Goal: Task Accomplishment & Management: Use online tool/utility

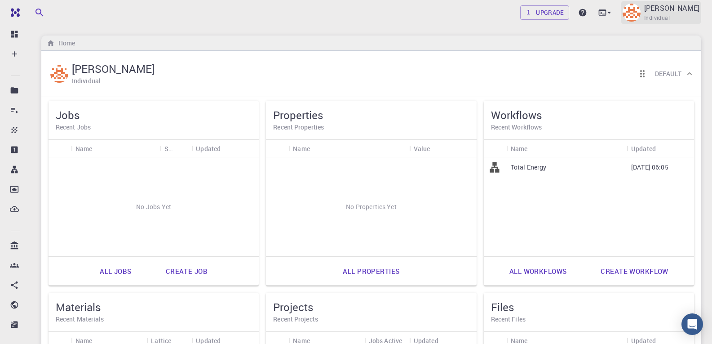
click at [653, 9] on p "[PERSON_NAME]" at bounding box center [671, 8] width 55 height 11
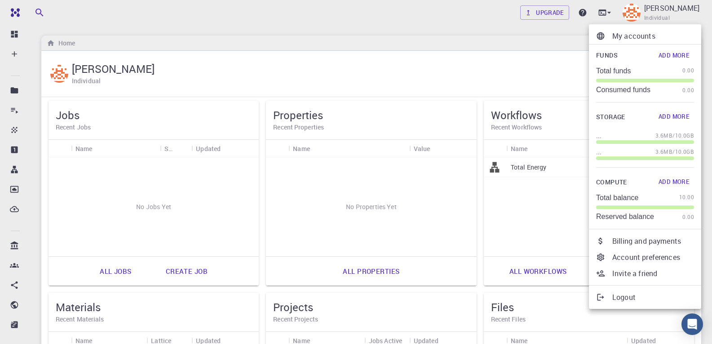
click at [677, 179] on button "Add More" at bounding box center [674, 182] width 40 height 14
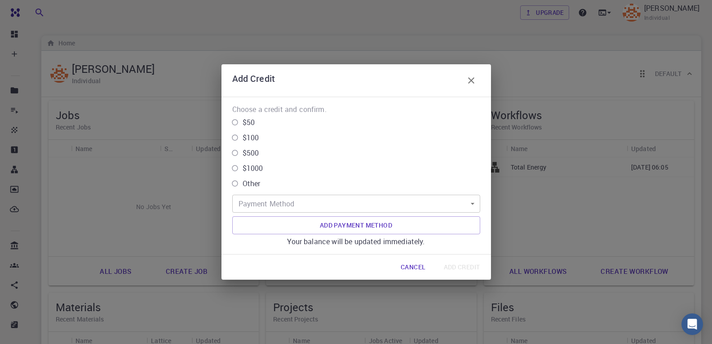
click at [421, 266] on button "Cancel" at bounding box center [412, 267] width 39 height 18
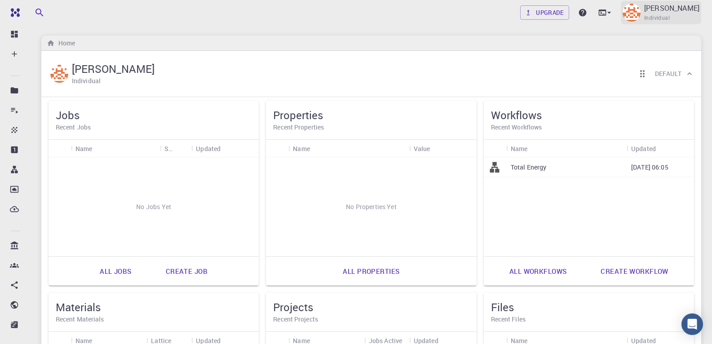
click at [680, 10] on p "[PERSON_NAME]" at bounding box center [671, 8] width 55 height 11
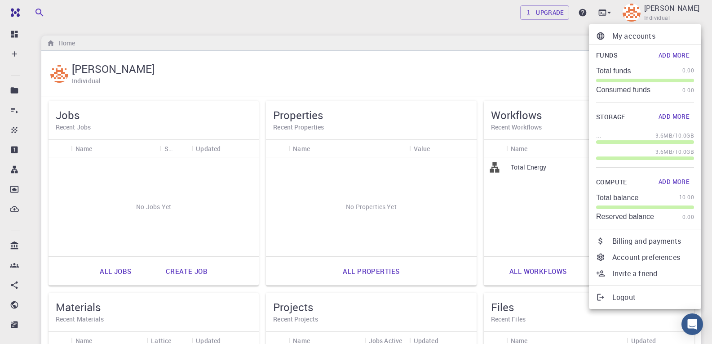
click at [386, 37] on div at bounding box center [356, 172] width 712 height 344
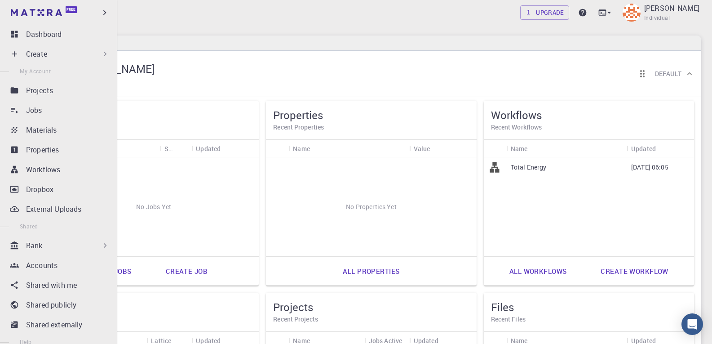
click at [88, 51] on div "Create" at bounding box center [68, 54] width 84 height 11
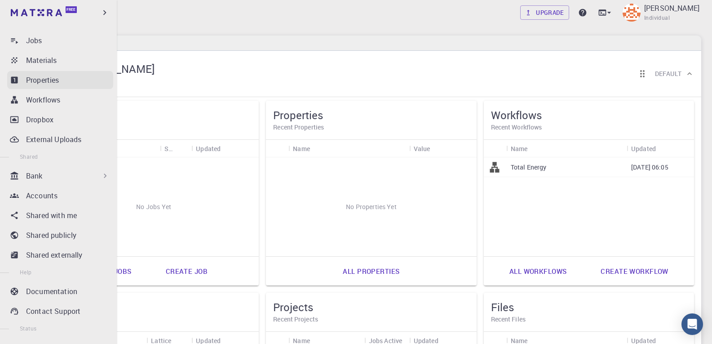
scroll to position [90, 0]
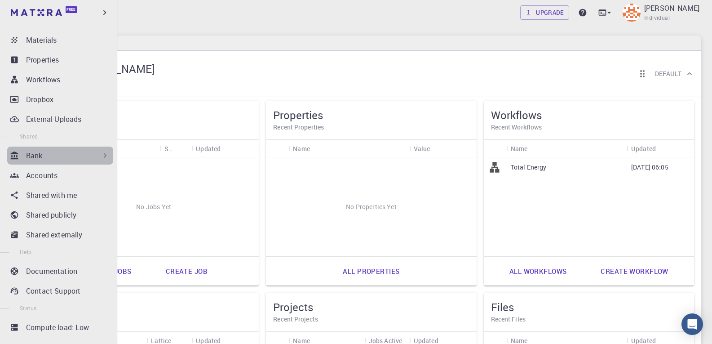
click at [104, 157] on icon at bounding box center [105, 155] width 9 height 9
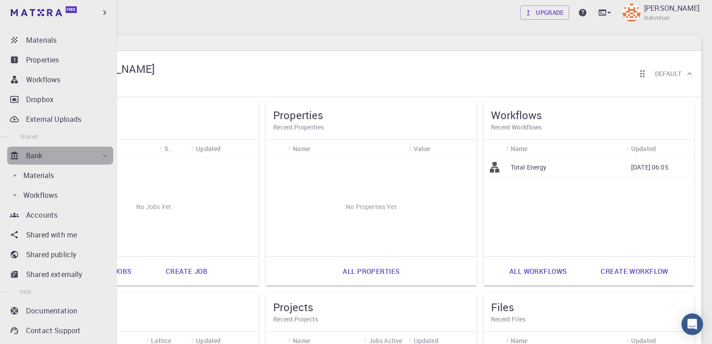
click at [104, 157] on icon at bounding box center [105, 155] width 9 height 9
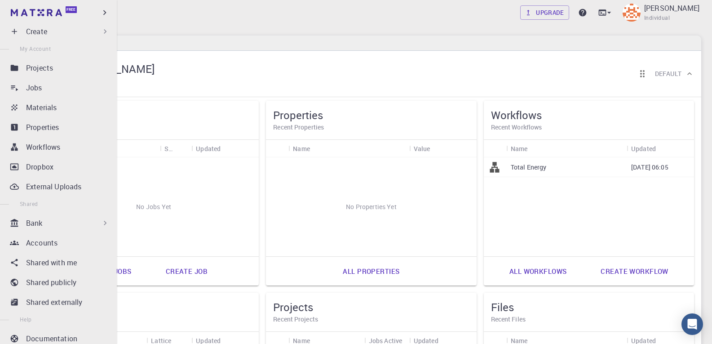
scroll to position [0, 0]
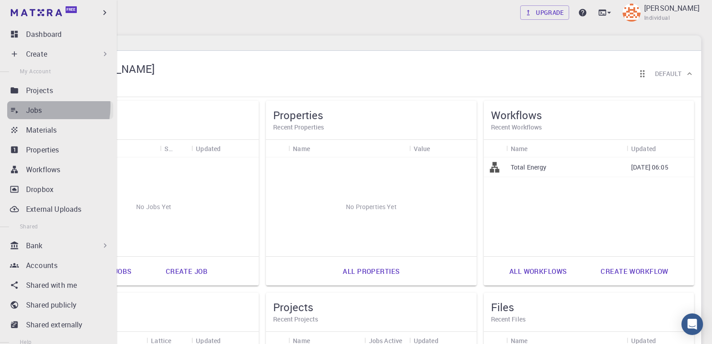
click at [35, 106] on p "Jobs" at bounding box center [34, 110] width 16 height 11
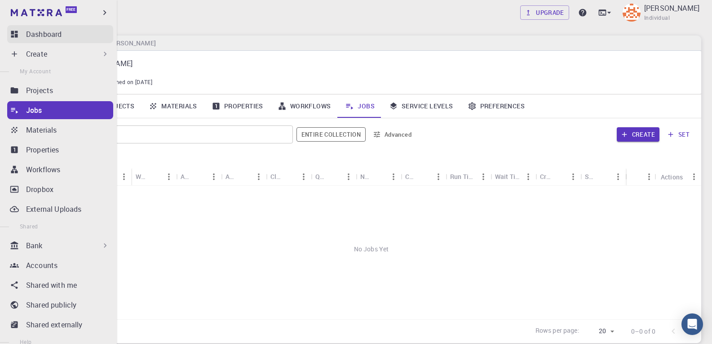
click at [43, 31] on p "Dashboard" at bounding box center [43, 34] width 35 height 11
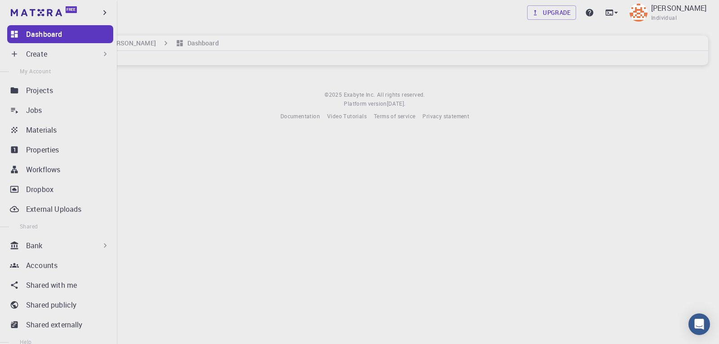
click at [18, 55] on icon at bounding box center [14, 53] width 9 height 9
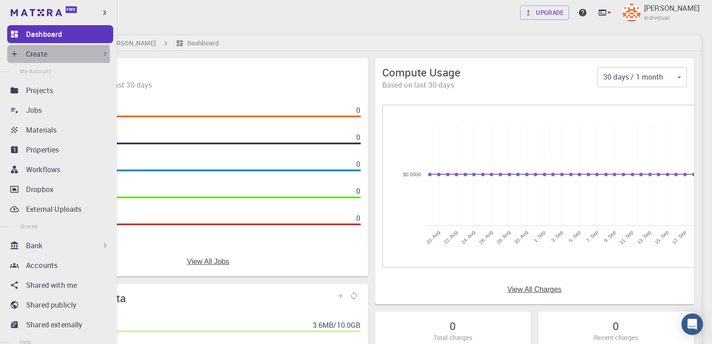
click at [48, 55] on div "Create" at bounding box center [68, 54] width 84 height 11
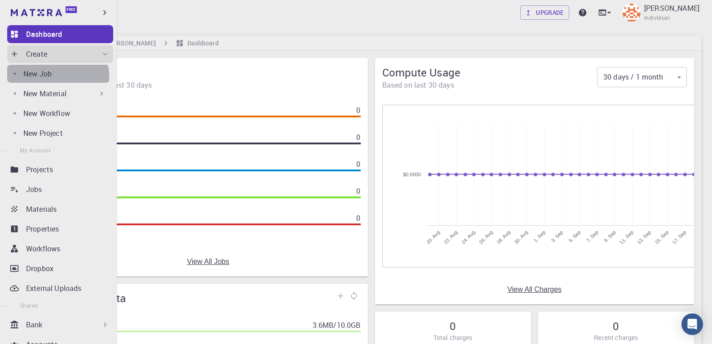
click at [57, 77] on div "New Job" at bounding box center [66, 73] width 86 height 11
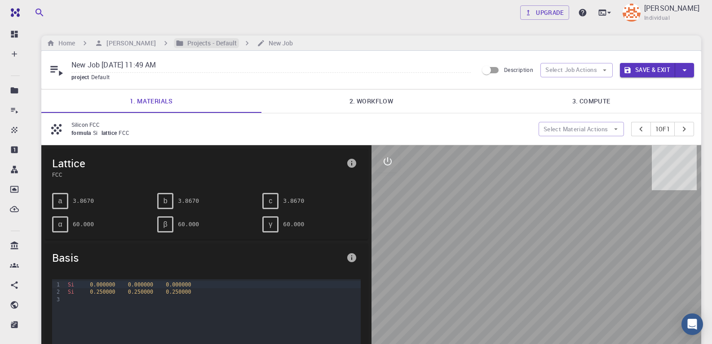
click at [226, 45] on h6 "Projects - Default" at bounding box center [210, 43] width 53 height 10
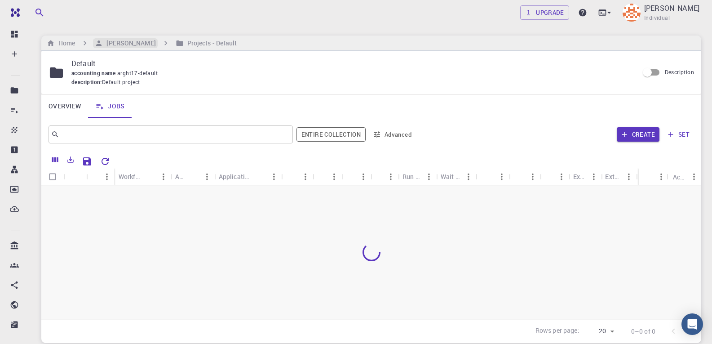
click at [155, 46] on h6 "[PERSON_NAME]" at bounding box center [129, 43] width 53 height 10
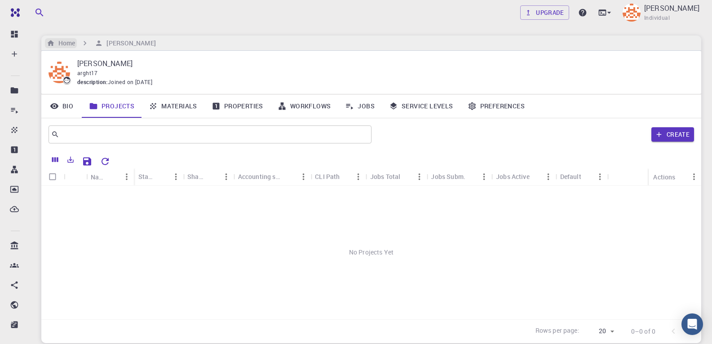
click at [68, 43] on h6 "Home" at bounding box center [65, 43] width 20 height 10
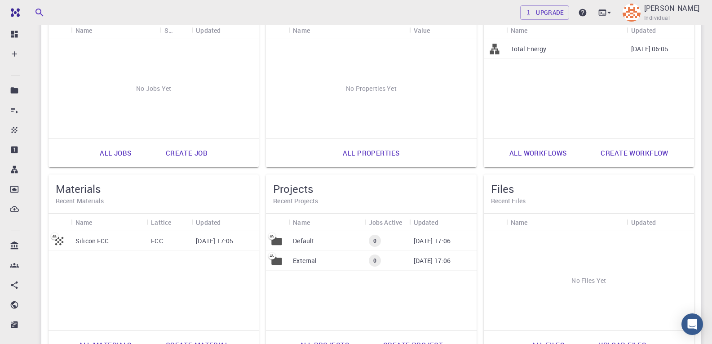
scroll to position [135, 0]
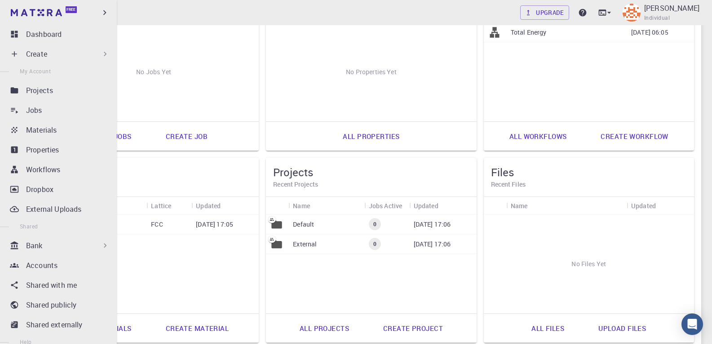
click at [27, 57] on p "Create" at bounding box center [36, 54] width 21 height 11
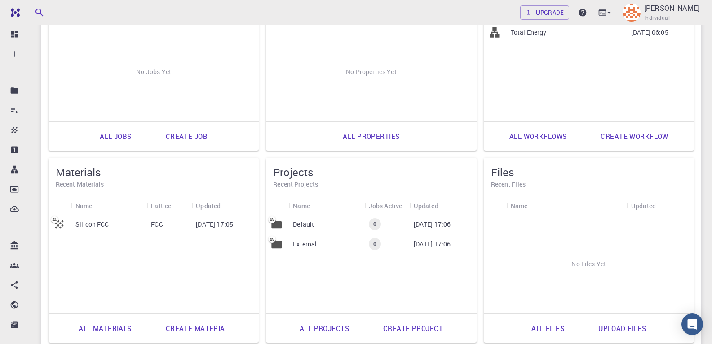
click at [305, 246] on p "External" at bounding box center [305, 243] width 24 height 9
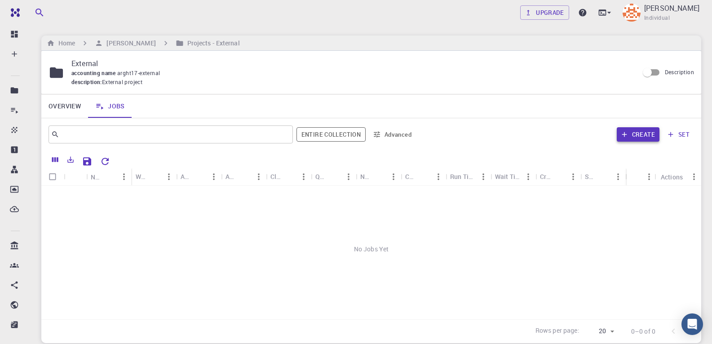
click at [630, 136] on button "Create" at bounding box center [638, 134] width 43 height 14
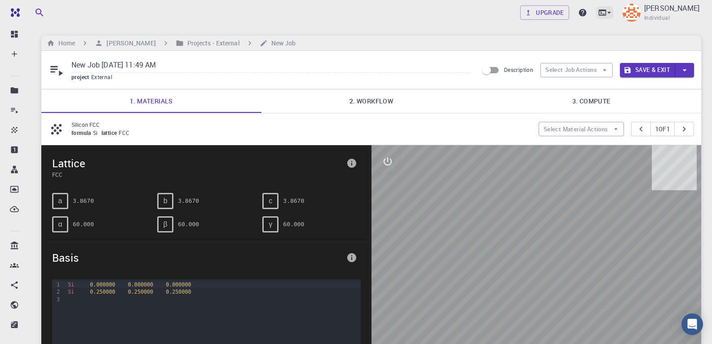
click at [605, 11] on icon at bounding box center [609, 12] width 9 height 9
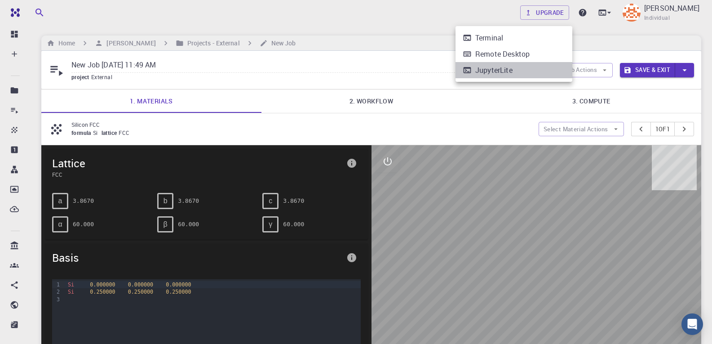
click at [520, 69] on li "JupyterLite" at bounding box center [513, 70] width 117 height 16
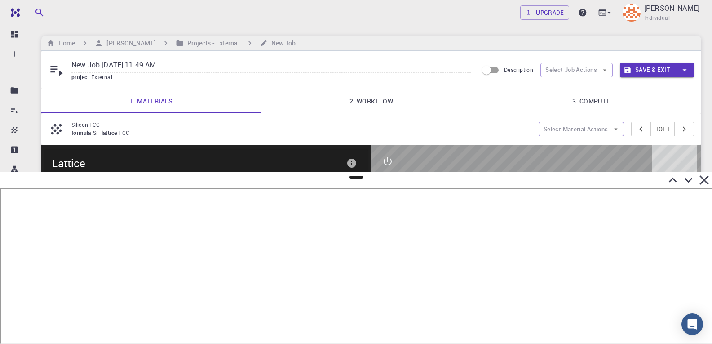
drag, startPoint x: 703, startPoint y: 181, endPoint x: 697, endPoint y: 177, distance: 7.1
click at [703, 181] on icon at bounding box center [703, 179] width 9 height 9
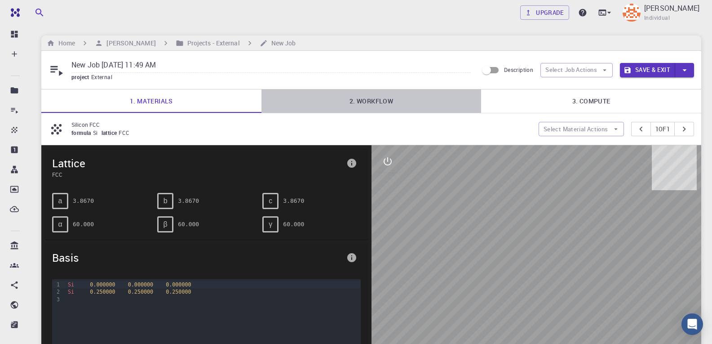
click at [370, 101] on link "2. Workflow" at bounding box center [371, 100] width 220 height 23
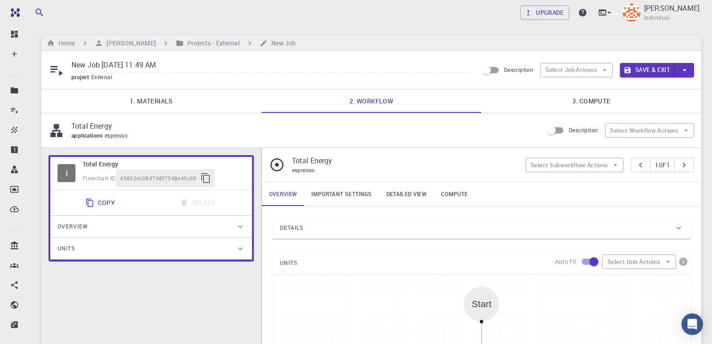
click at [567, 101] on link "3. Compute" at bounding box center [591, 100] width 220 height 23
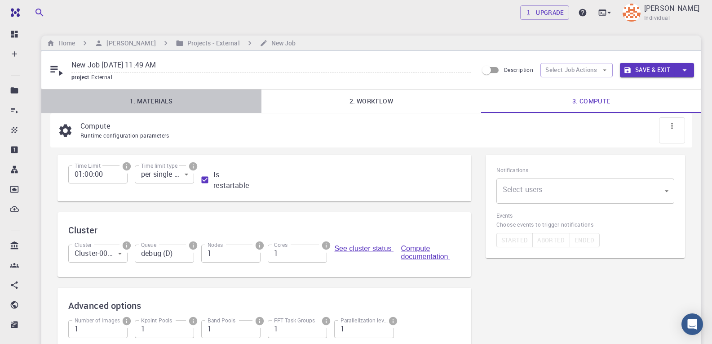
click at [156, 106] on link "1. Materials" at bounding box center [151, 100] width 220 height 23
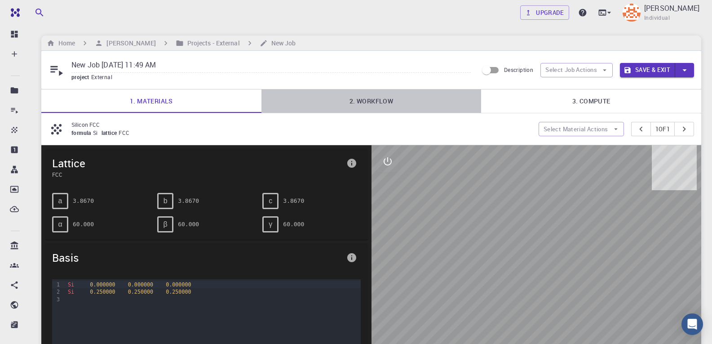
click at [376, 99] on link "2. Workflow" at bounding box center [371, 100] width 220 height 23
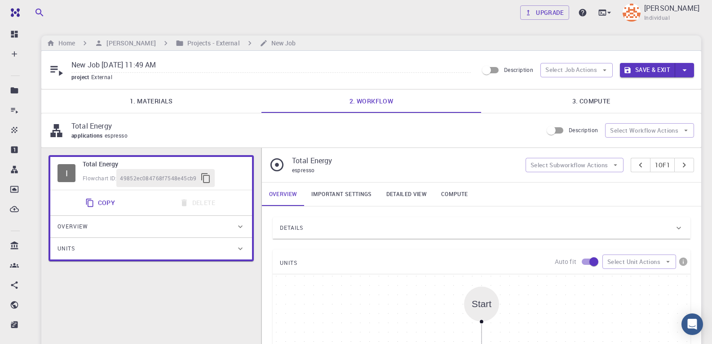
click at [624, 100] on link "3. Compute" at bounding box center [591, 100] width 220 height 23
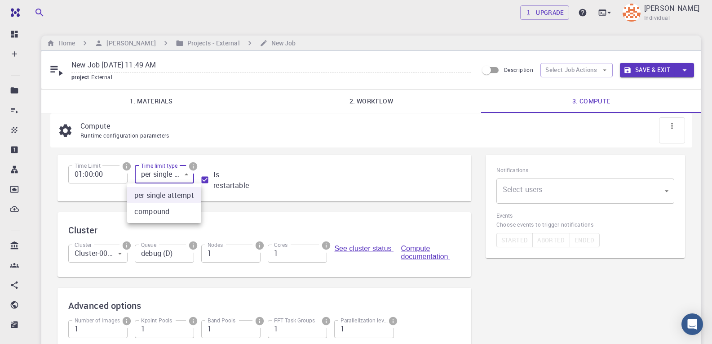
click at [146, 178] on body "Free Dashboard Create New Job New Material Create Material Upload File Import f…" at bounding box center [356, 222] width 712 height 445
click at [146, 178] on div at bounding box center [356, 172] width 712 height 344
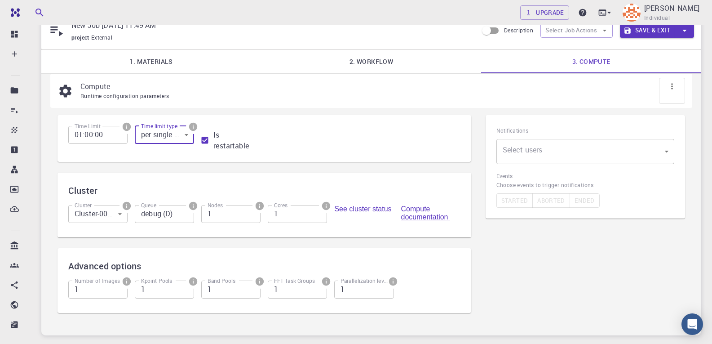
scroll to position [90, 0]
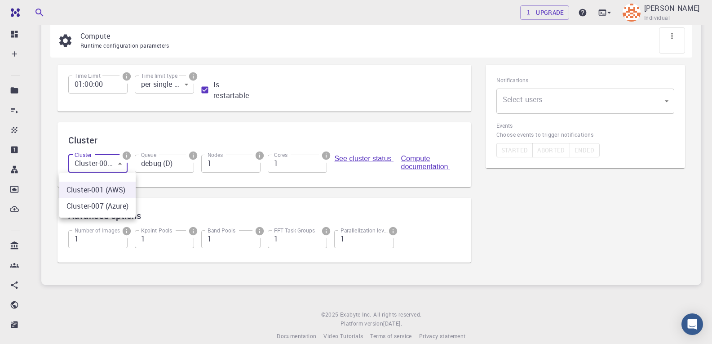
click at [116, 167] on body "Free Dashboard Create New Job New Material Create Material Upload File Import f…" at bounding box center [356, 132] width 712 height 445
click at [116, 167] on div at bounding box center [356, 172] width 712 height 344
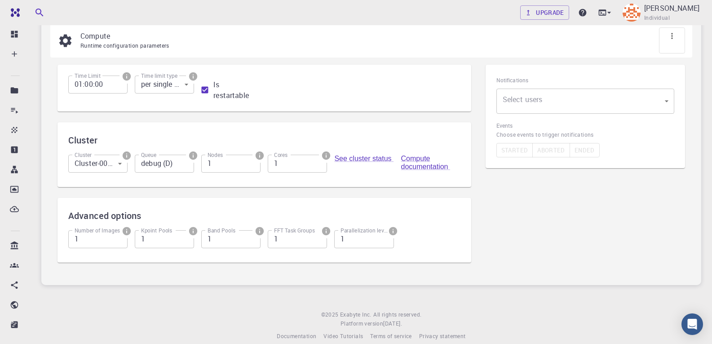
click at [148, 165] on input "debug (D)" at bounding box center [164, 163] width 59 height 18
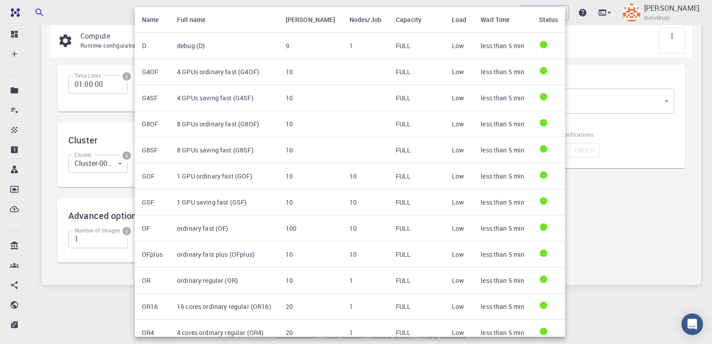
click at [649, 226] on div at bounding box center [356, 172] width 712 height 344
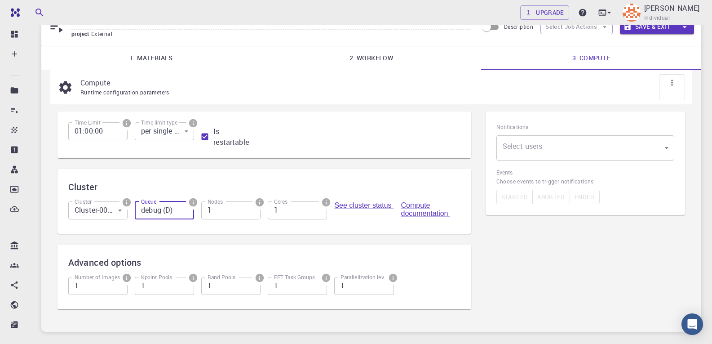
scroll to position [0, 0]
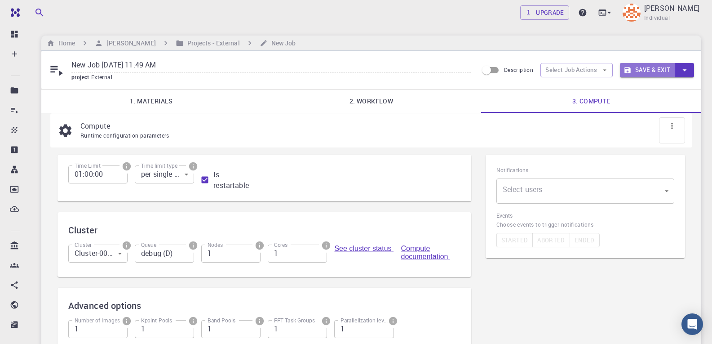
click at [641, 66] on button "Save & Exit" at bounding box center [647, 70] width 55 height 14
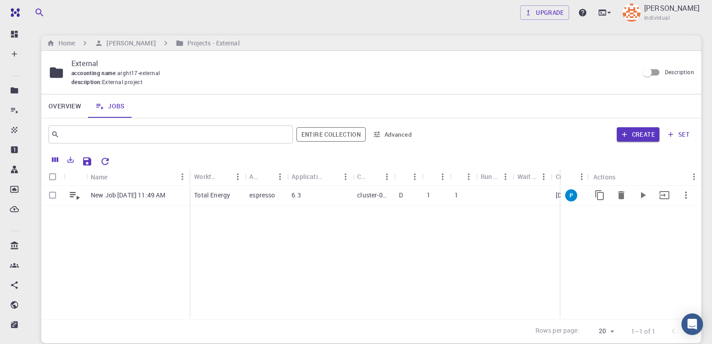
click at [265, 192] on p "espresso" at bounding box center [262, 194] width 26 height 9
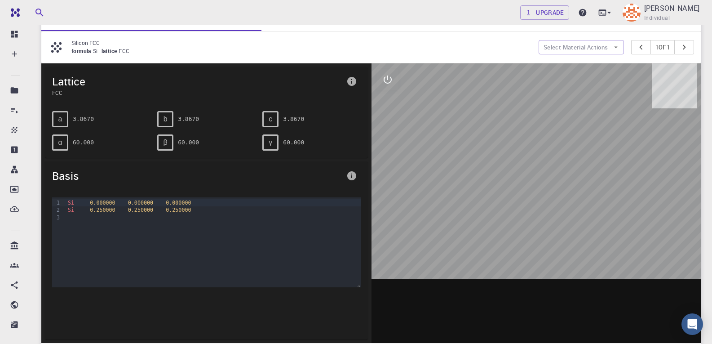
scroll to position [45, 0]
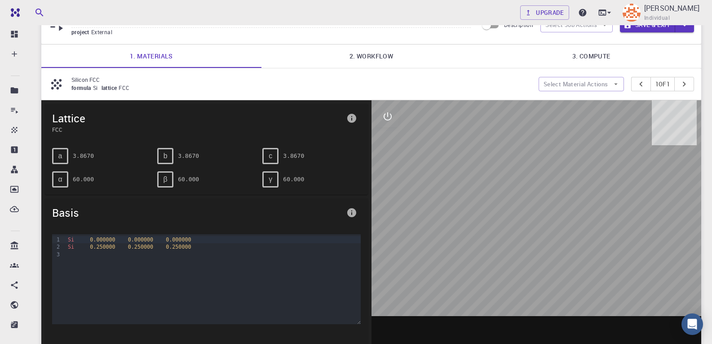
drag, startPoint x: 530, startPoint y: 239, endPoint x: 516, endPoint y: 185, distance: 55.8
click at [496, 223] on div at bounding box center [536, 239] width 330 height 279
drag, startPoint x: 518, startPoint y: 181, endPoint x: 576, endPoint y: 211, distance: 65.3
click at [576, 211] on div at bounding box center [536, 239] width 330 height 279
click at [393, 119] on icon "interactive" at bounding box center [387, 116] width 11 height 11
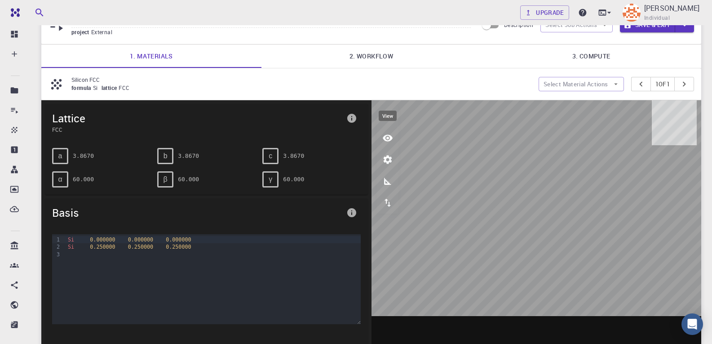
click at [389, 145] on button "view" at bounding box center [388, 138] width 22 height 22
click at [391, 117] on icon "interactive" at bounding box center [387, 116] width 11 height 11
click at [388, 118] on icon "interactive" at bounding box center [387, 116] width 11 height 11
click at [388, 160] on icon "parameters" at bounding box center [387, 159] width 11 height 11
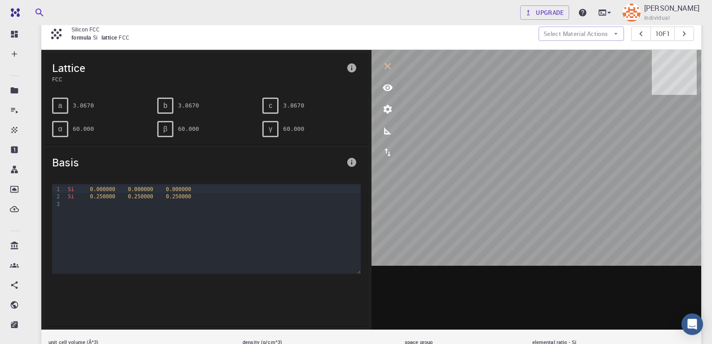
scroll to position [0, 0]
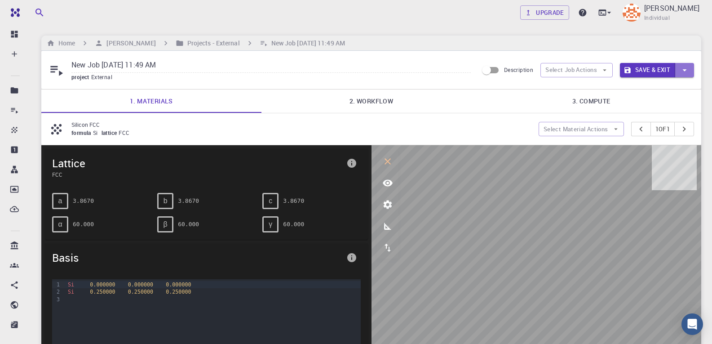
click at [685, 72] on icon "button" at bounding box center [685, 70] width 10 height 10
click at [547, 99] on div at bounding box center [356, 172] width 712 height 344
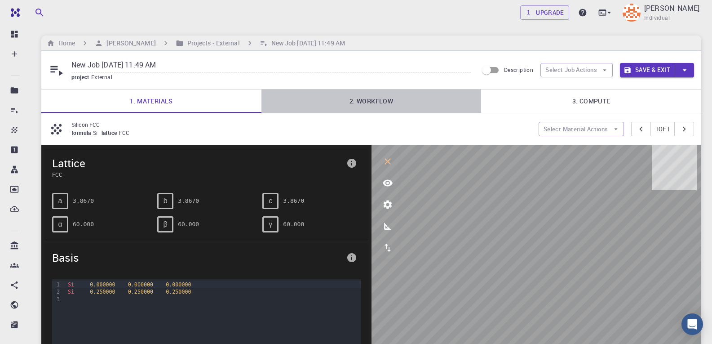
click at [384, 102] on link "2. Workflow" at bounding box center [371, 100] width 220 height 23
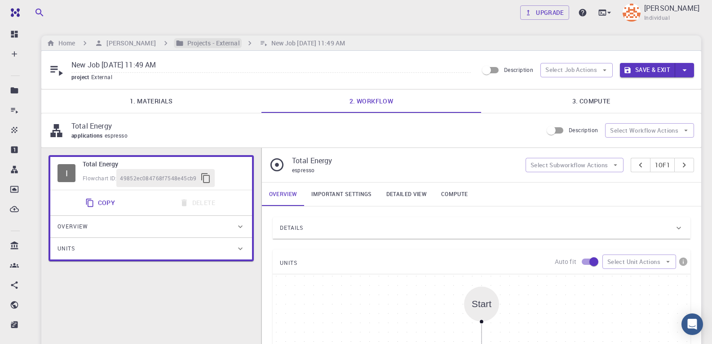
click at [240, 39] on h6 "Projects - External" at bounding box center [212, 43] width 56 height 10
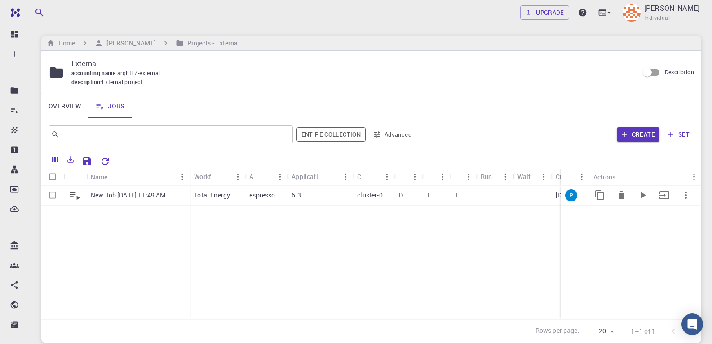
click at [686, 199] on icon "button" at bounding box center [685, 195] width 11 height 11
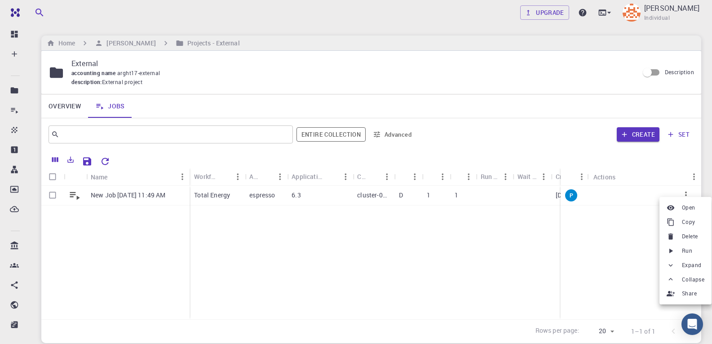
click at [691, 234] on span "Delete" at bounding box center [690, 236] width 16 height 9
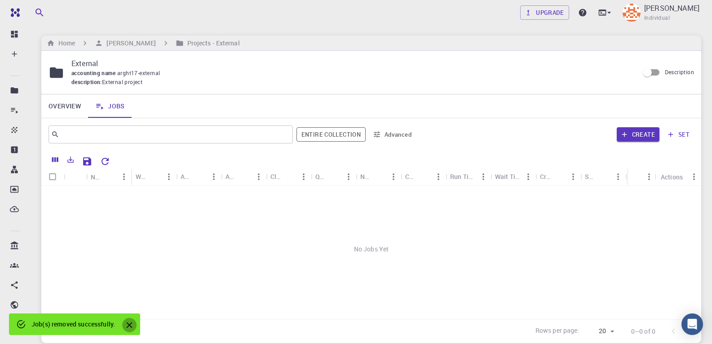
click at [130, 322] on icon "Close" at bounding box center [129, 325] width 10 height 10
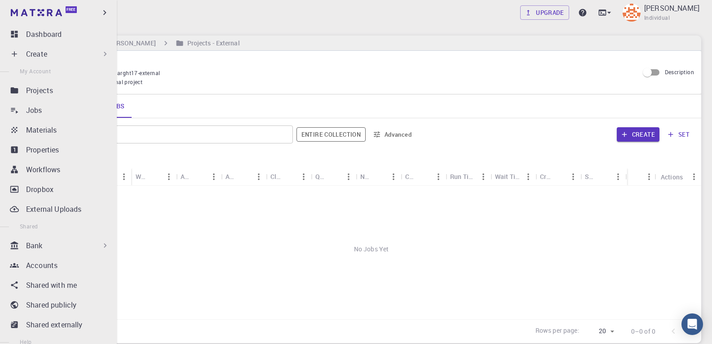
drag, startPoint x: 20, startPoint y: 26, endPoint x: 40, endPoint y: 45, distance: 27.0
click at [20, 26] on link "Dashboard" at bounding box center [60, 34] width 106 height 18
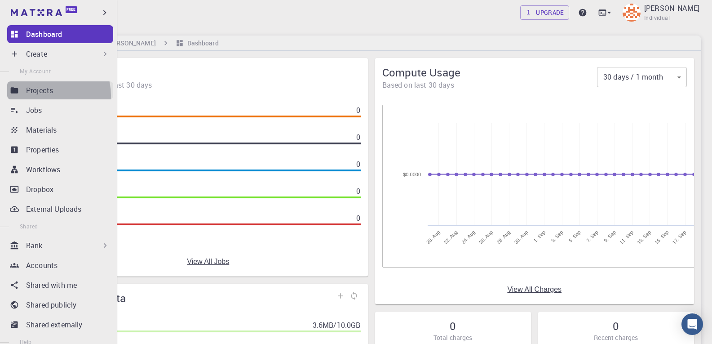
click at [47, 95] on p "Projects" at bounding box center [39, 90] width 27 height 11
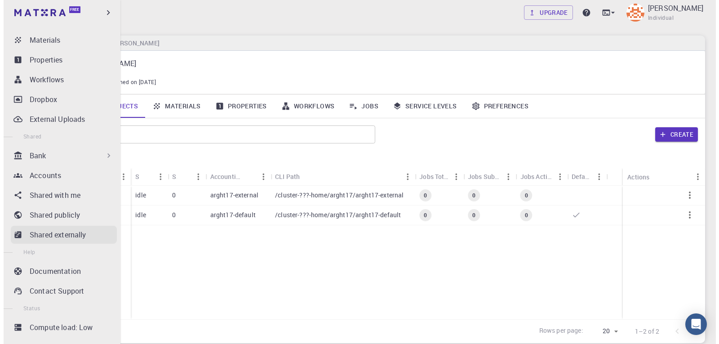
scroll to position [104, 0]
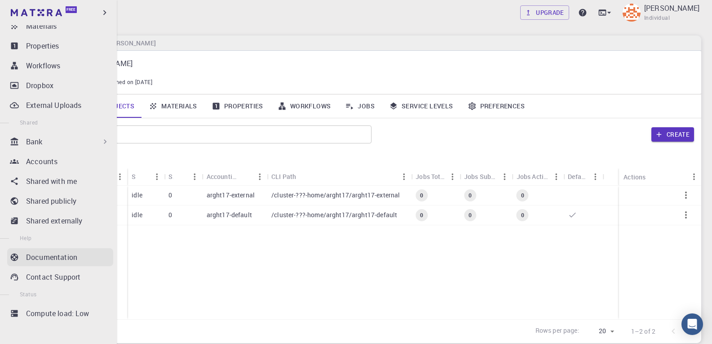
click at [47, 257] on p "Documentation" at bounding box center [51, 257] width 51 height 11
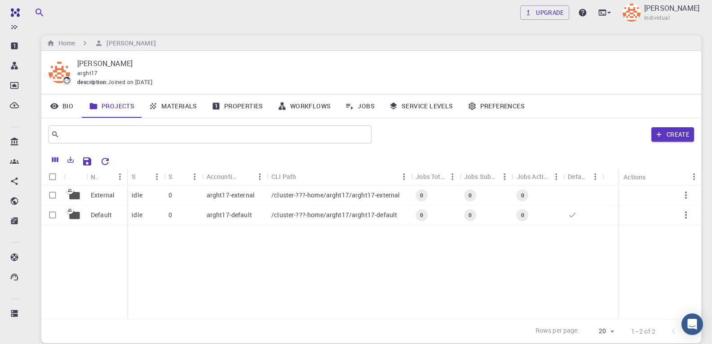
click at [596, 262] on div "External Default idle 0 arght17-external /cluster-???-home/arght17/arght17-exte…" at bounding box center [371, 251] width 660 height 133
click at [698, 15] on div "[PERSON_NAME] Individual" at bounding box center [671, 13] width 55 height 20
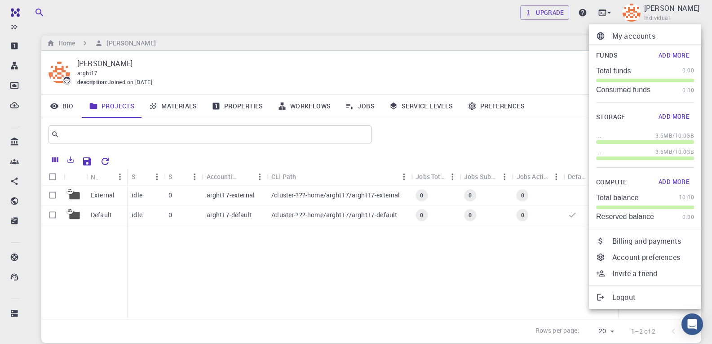
click at [609, 294] on div at bounding box center [604, 296] width 16 height 9
